Goal: Find specific page/section: Find specific page/section

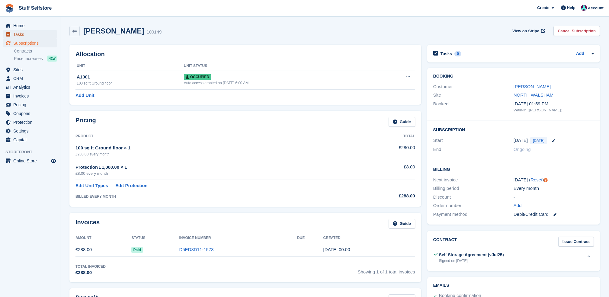
click at [32, 38] on span "Tasks" at bounding box center [31, 34] width 36 height 8
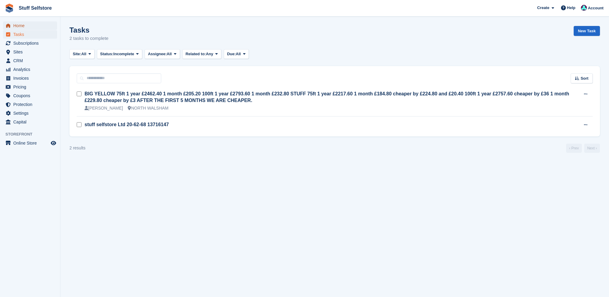
click at [30, 24] on span "Home" at bounding box center [31, 25] width 36 height 8
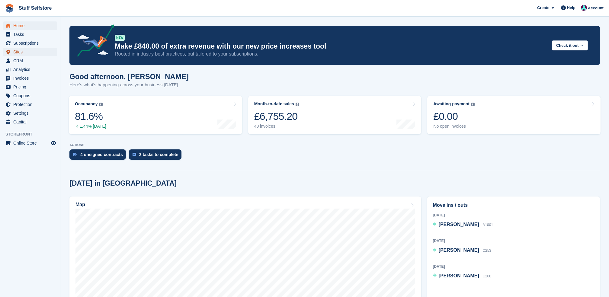
click at [35, 48] on span "Sites" at bounding box center [31, 52] width 36 height 8
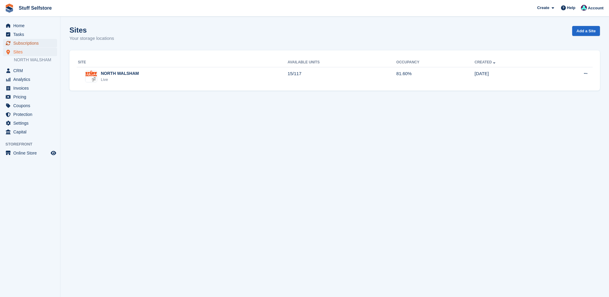
click at [38, 42] on span "Subscriptions" at bounding box center [31, 43] width 36 height 8
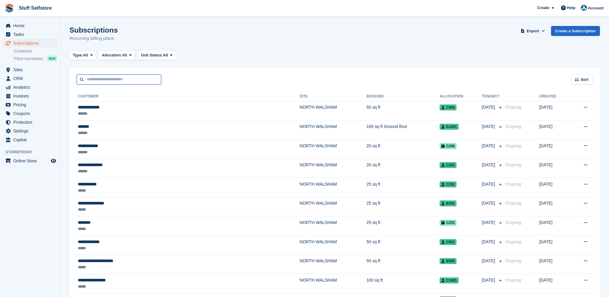
click at [139, 80] on input "text" at bounding box center [119, 80] width 85 height 10
type input "***"
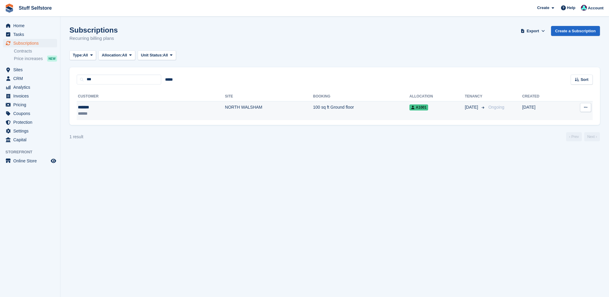
click at [225, 117] on td "NORTH WALSHAM" at bounding box center [269, 110] width 88 height 19
